Goal: Transaction & Acquisition: Subscribe to service/newsletter

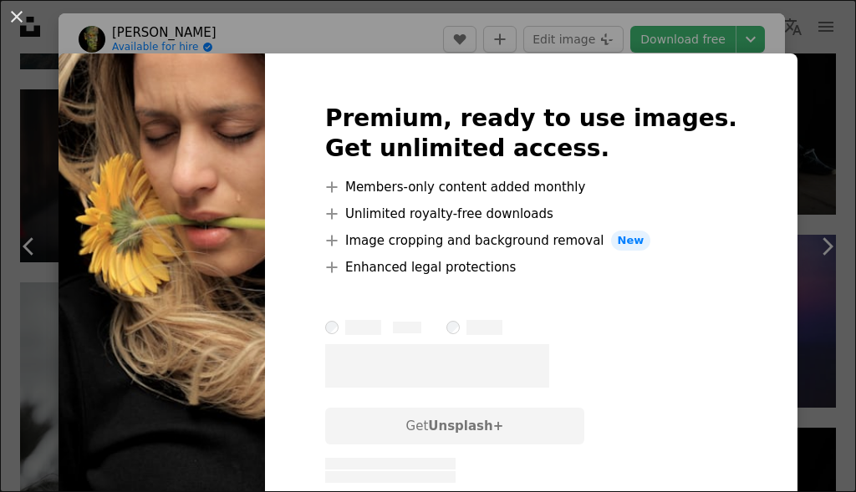
scroll to position [1644, 0]
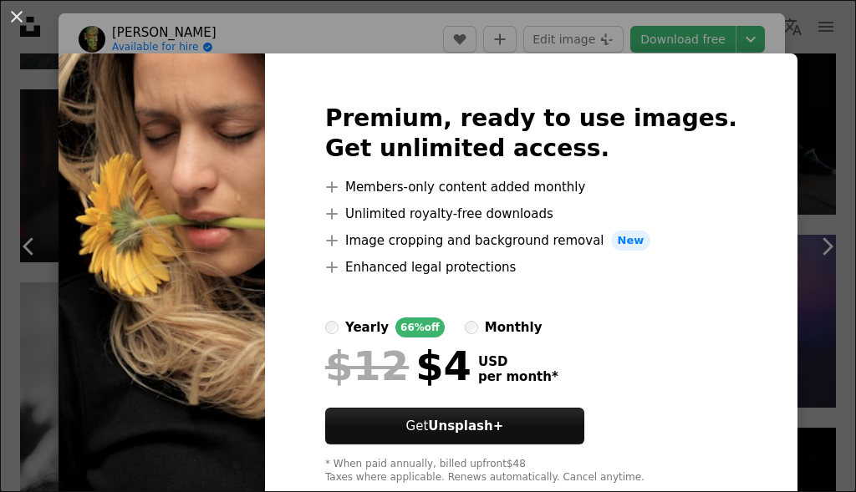
click at [222, 400] on img at bounding box center [162, 295] width 206 height 482
drag, startPoint x: 502, startPoint y: 426, endPoint x: 325, endPoint y: 393, distance: 179.5
click at [376, 408] on div "Premium, ready to use images. Get unlimited access. A plus sign Members-only co…" at bounding box center [531, 295] width 533 height 482
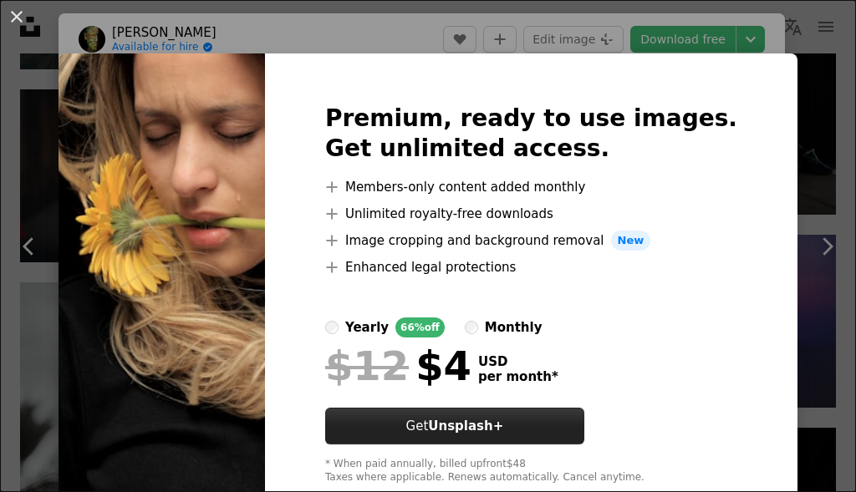
drag, startPoint x: 435, startPoint y: 431, endPoint x: 390, endPoint y: 415, distance: 47.6
click at [400, 417] on button "Get Unsplash+" at bounding box center [454, 426] width 259 height 37
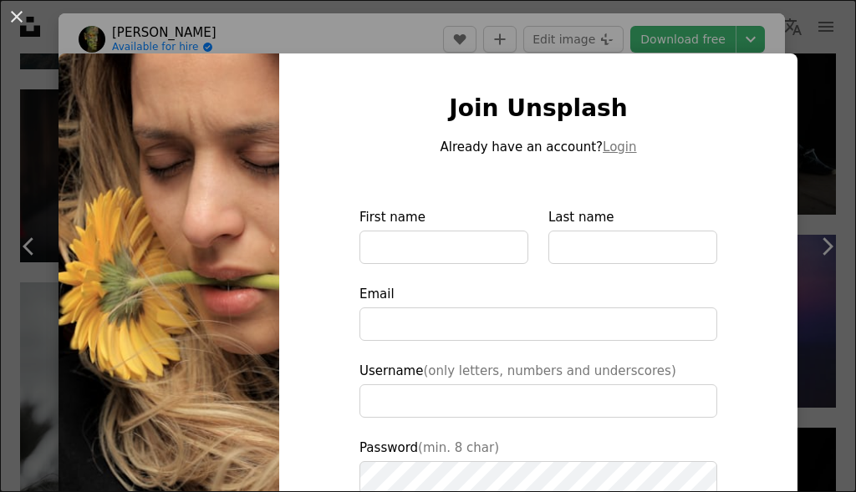
click at [245, 382] on img at bounding box center [169, 379] width 221 height 650
click at [429, 236] on input "First name" at bounding box center [443, 247] width 169 height 33
click at [747, 227] on div "Join Unsplash Already have an account? Login First name Last name Email Usernam…" at bounding box center [538, 379] width 518 height 650
click at [802, 180] on div "An X shape Join Unsplash Already have an account? Login First name Last name Em…" at bounding box center [428, 246] width 856 height 492
click at [802, 180] on link "Chevron right" at bounding box center [827, 246] width 59 height 161
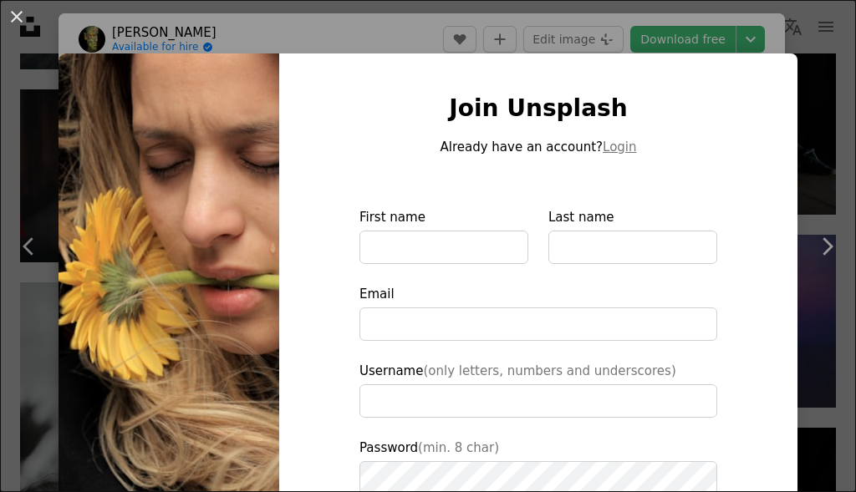
click at [802, 178] on link "Chevron right" at bounding box center [827, 246] width 59 height 161
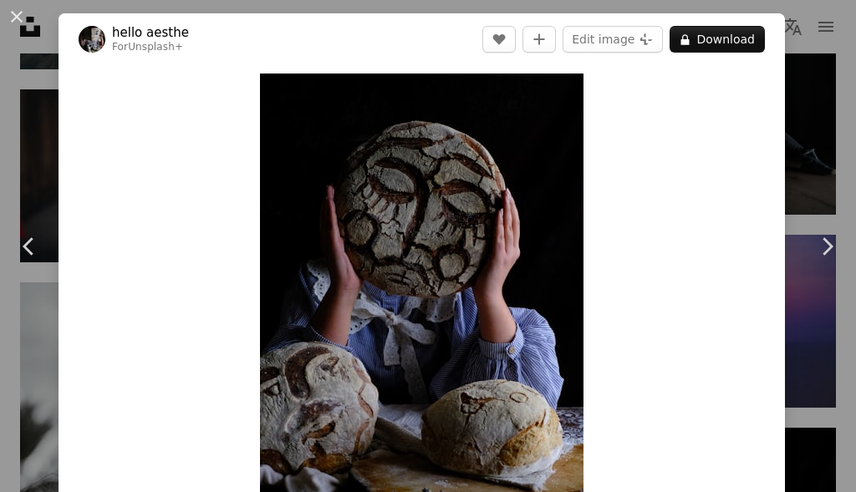
click at [692, 185] on div "Zoom in" at bounding box center [422, 316] width 726 height 502
click at [478, 223] on img "Zoom in on this image" at bounding box center [422, 317] width 324 height 486
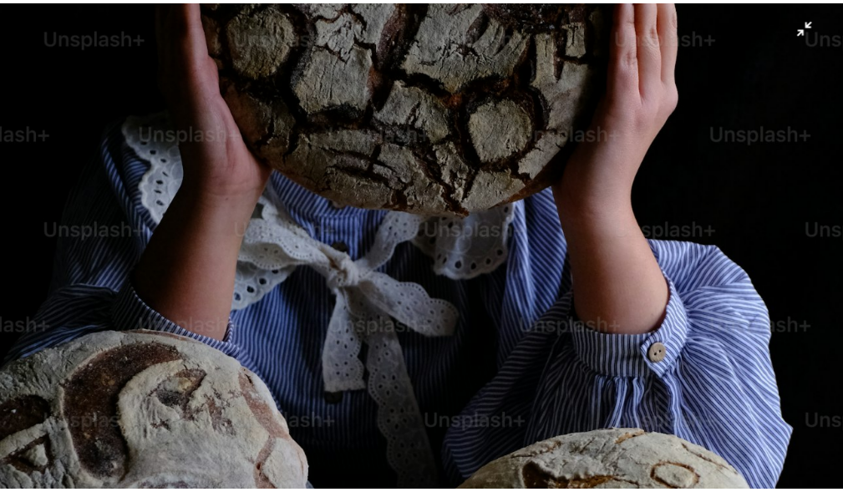
scroll to position [755, 0]
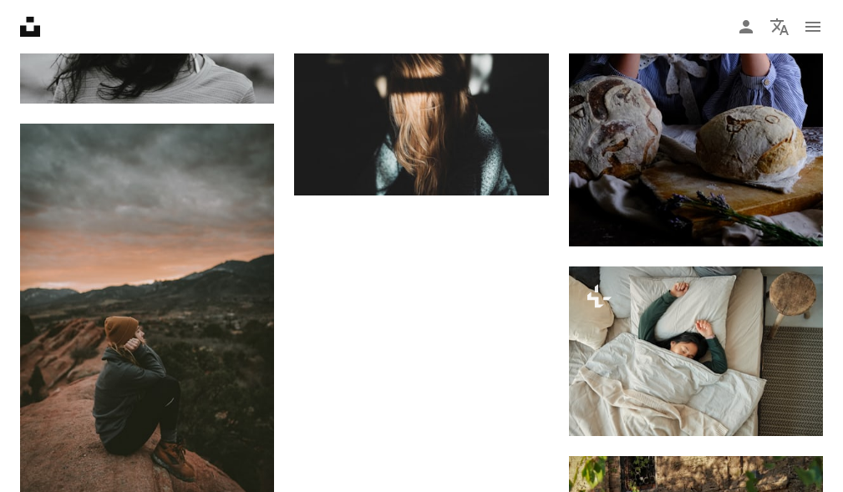
scroll to position [1894, 0]
